Goal: Task Accomplishment & Management: Complete application form

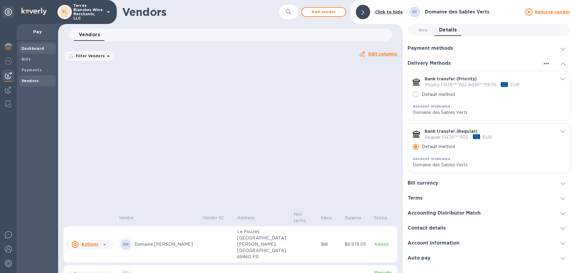
scroll to position [393, 0]
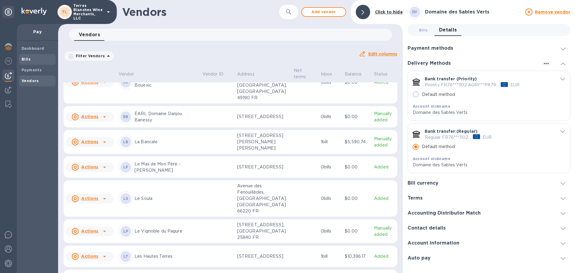
click at [25, 58] on b "Bills" at bounding box center [26, 59] width 9 height 4
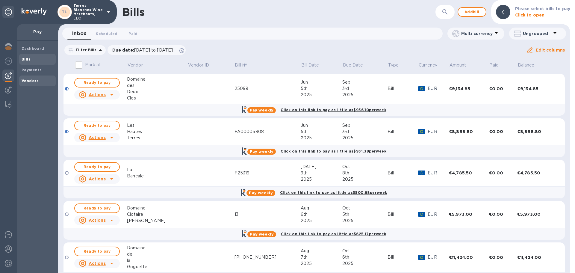
click at [32, 79] on b "Vendors" at bounding box center [30, 80] width 17 height 4
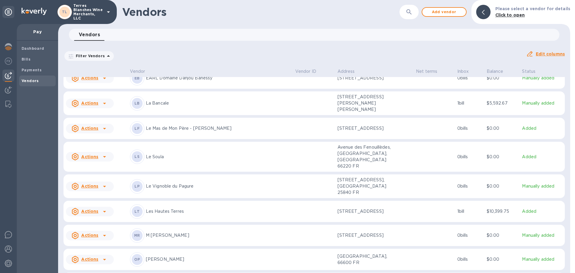
scroll to position [407, 0]
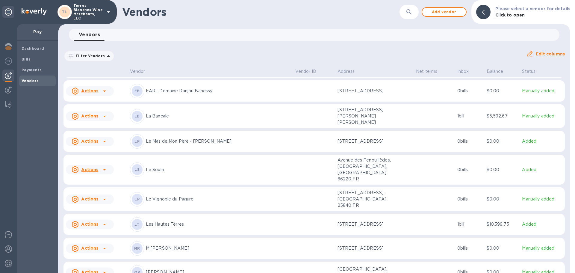
click at [174, 221] on p "Les Hautes Terres" at bounding box center [218, 224] width 145 height 6
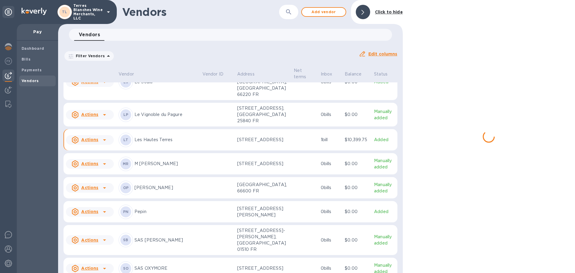
scroll to position [469, 0]
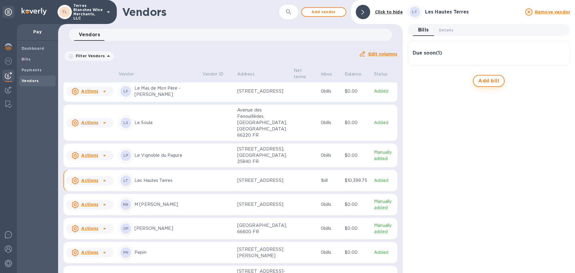
click at [493, 83] on span "Add bill" at bounding box center [488, 80] width 21 height 7
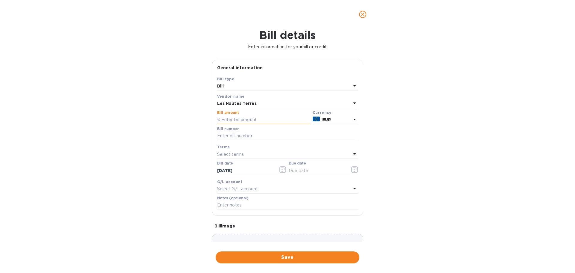
click at [233, 117] on input "text" at bounding box center [263, 119] width 93 height 9
type input "14,349.60"
click at [242, 134] on input "text" at bounding box center [287, 135] width 141 height 9
type input "FA00005957"
click at [279, 170] on icon "button" at bounding box center [282, 169] width 7 height 7
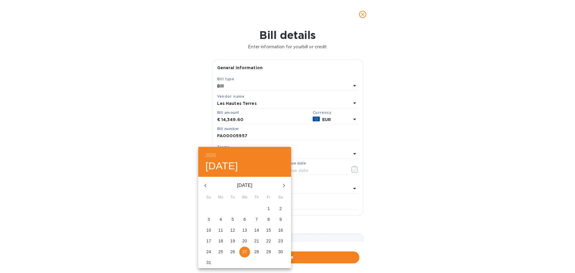
click at [232, 228] on p "12" at bounding box center [232, 230] width 5 height 6
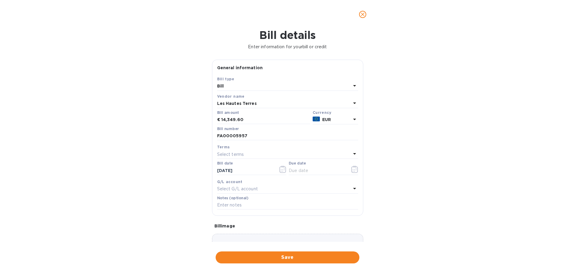
type input "[DATE]"
click at [259, 150] on div "Terms" at bounding box center [287, 147] width 141 height 6
click at [354, 154] on icon at bounding box center [354, 153] width 7 height 7
click at [235, 230] on p "Net 90" at bounding box center [285, 233] width 127 height 6
type input "[DATE]"
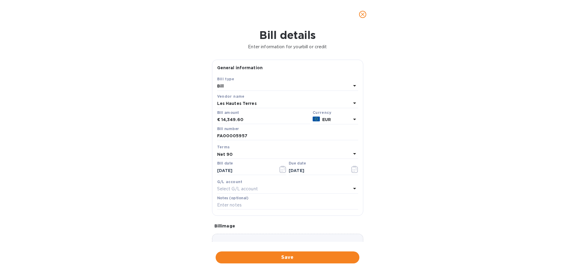
click at [129, 164] on div "Bill details Enter information for your bill or credit General information Save…" at bounding box center [287, 151] width 575 height 244
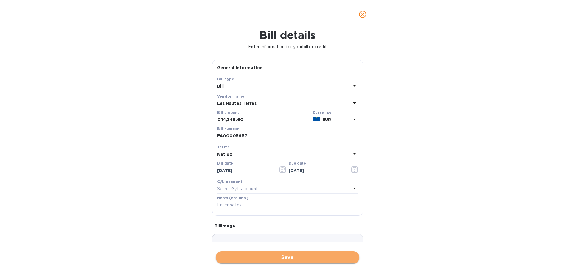
click at [289, 256] on span "Save" at bounding box center [287, 257] width 134 height 7
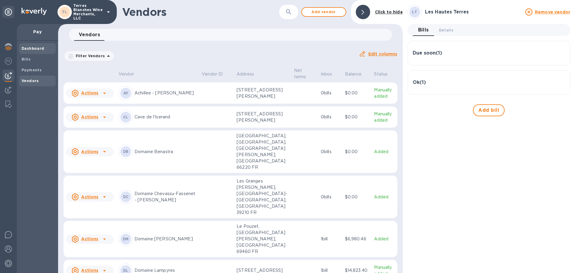
click at [35, 47] on b "Dashboard" at bounding box center [33, 48] width 23 height 4
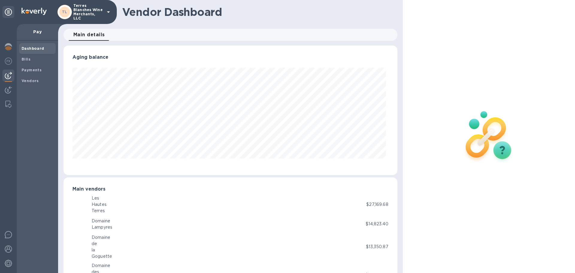
scroll to position [129, 331]
click at [7, 266] on img at bounding box center [8, 263] width 7 height 7
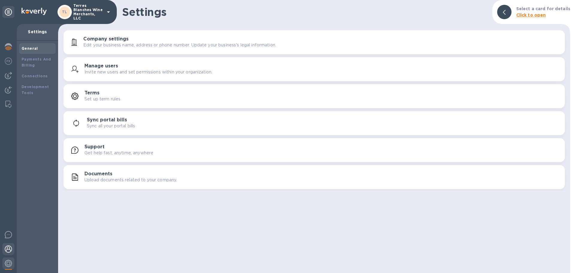
click at [9, 251] on img at bounding box center [8, 248] width 7 height 7
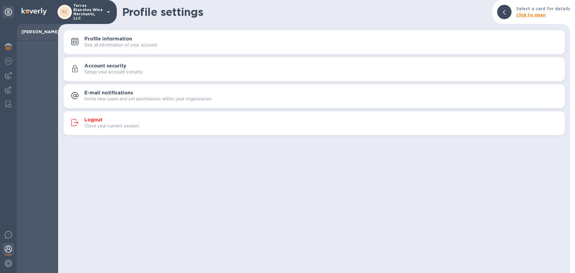
click at [88, 118] on h3 "Logout" at bounding box center [93, 120] width 18 height 6
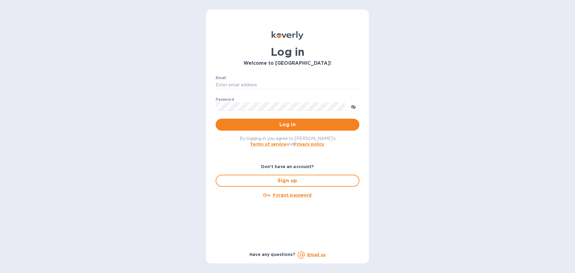
type input "[PERSON_NAME][EMAIL_ADDRESS][DOMAIN_NAME]"
